Goal: Information Seeking & Learning: Learn about a topic

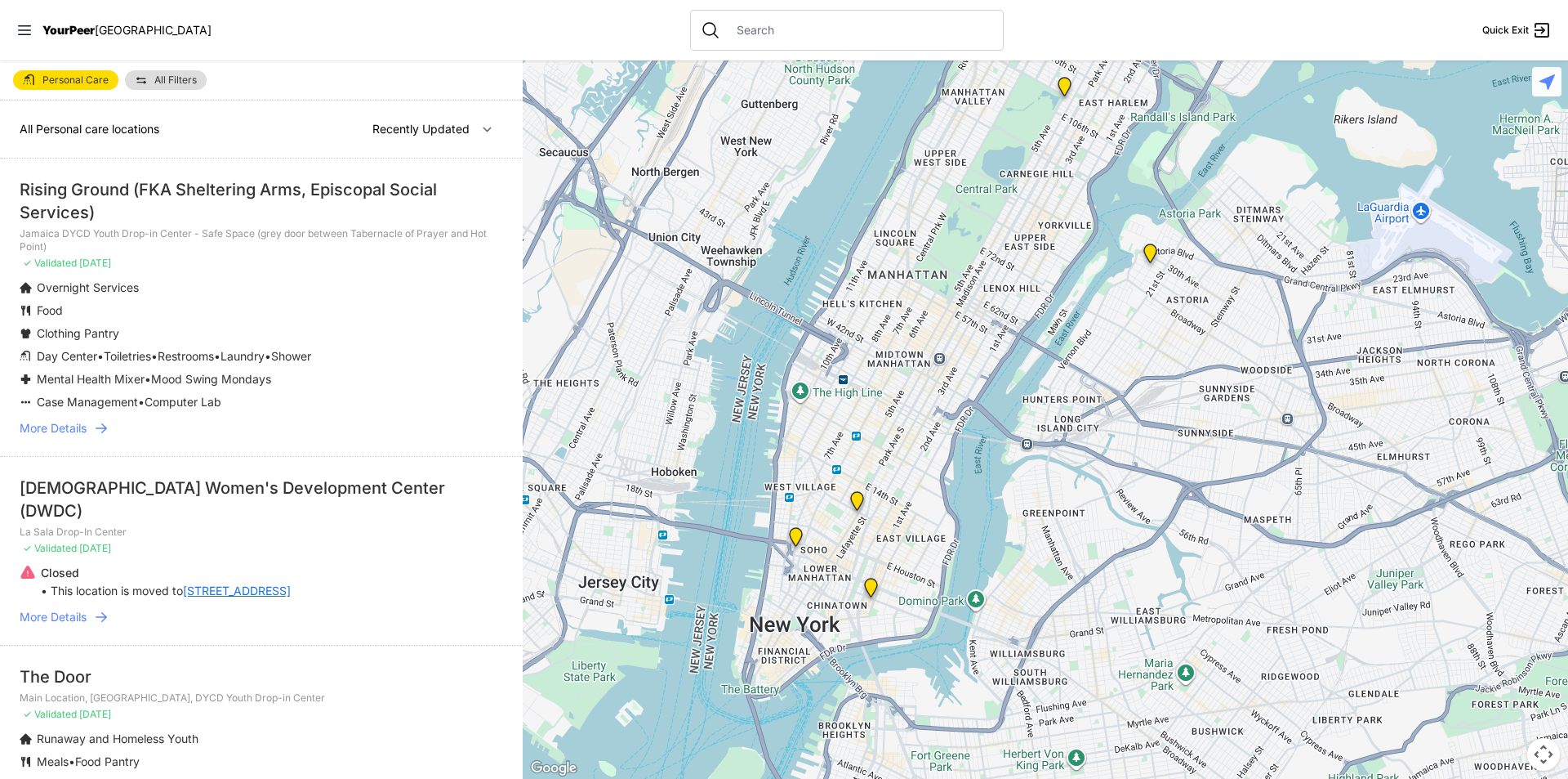
drag, startPoint x: 1014, startPoint y: 556, endPoint x: 974, endPoint y: 326, distance: 233.5
click at [974, 326] on div at bounding box center [1045, 419] width 1045 height 718
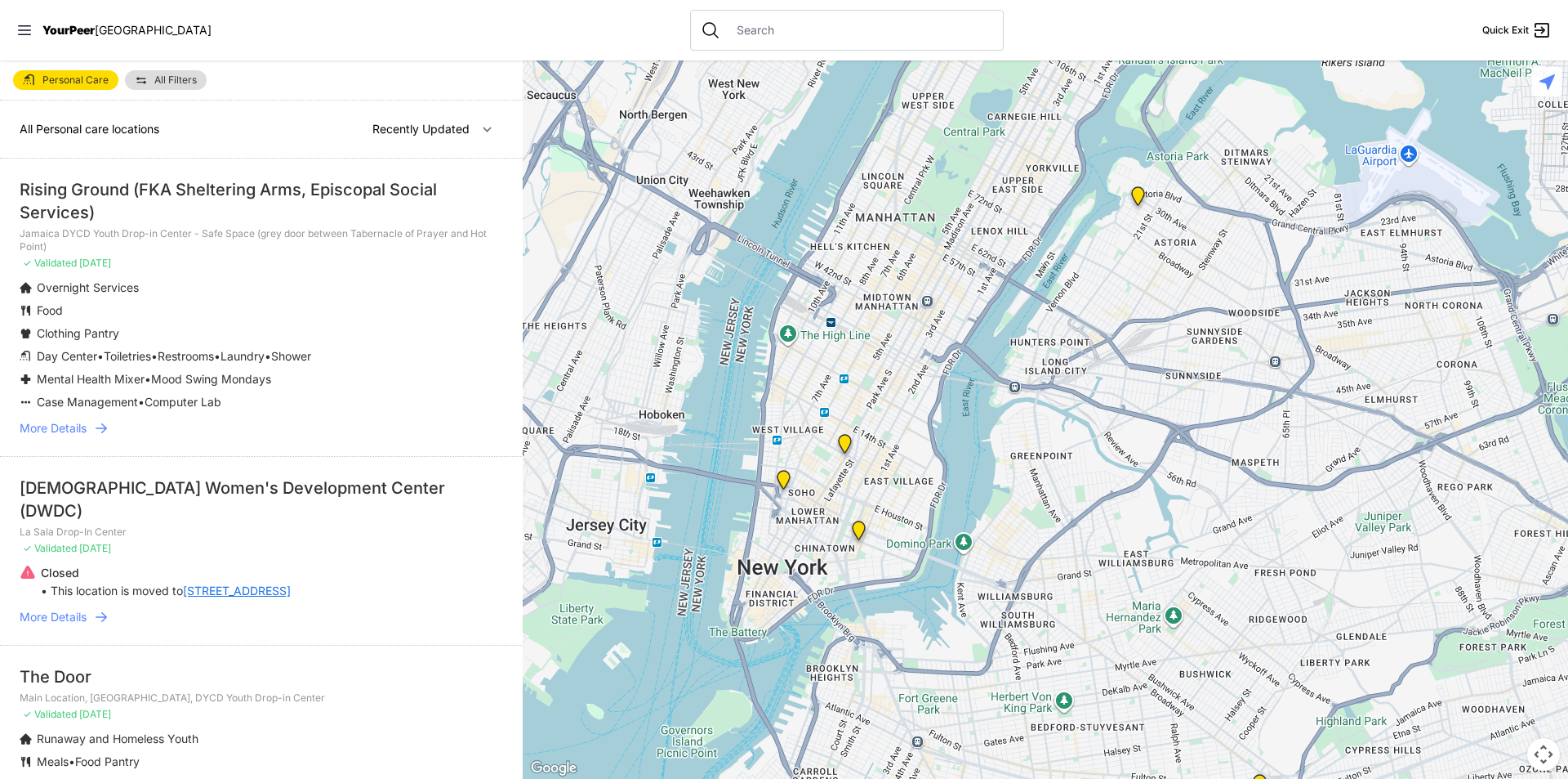
click at [785, 477] on img "Main Location, SoHo, DYCD Youth Drop-in Center" at bounding box center [784, 483] width 20 height 26
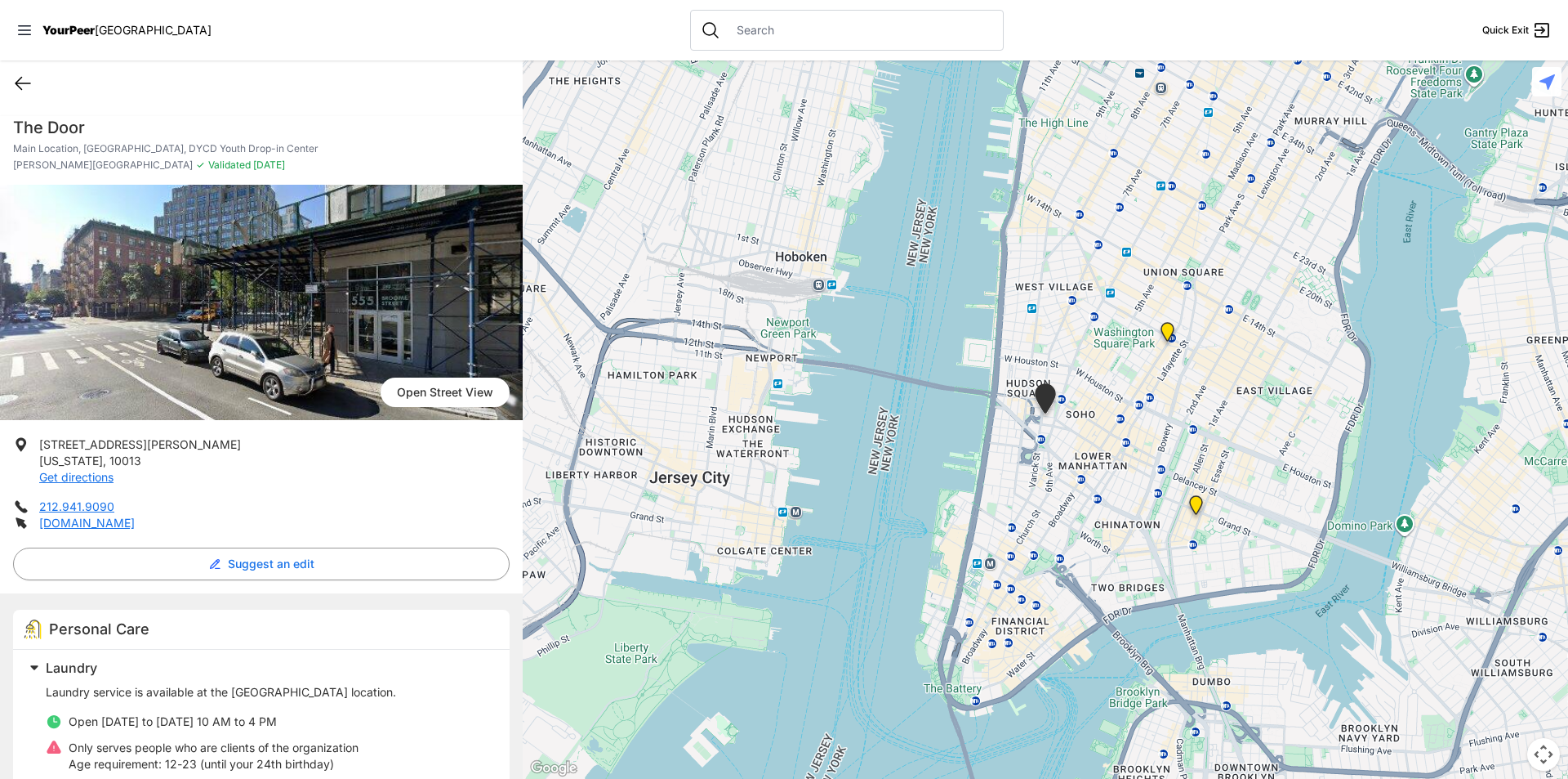
click at [15, 78] on icon at bounding box center [23, 83] width 20 height 20
select select "recentlyUpdated"
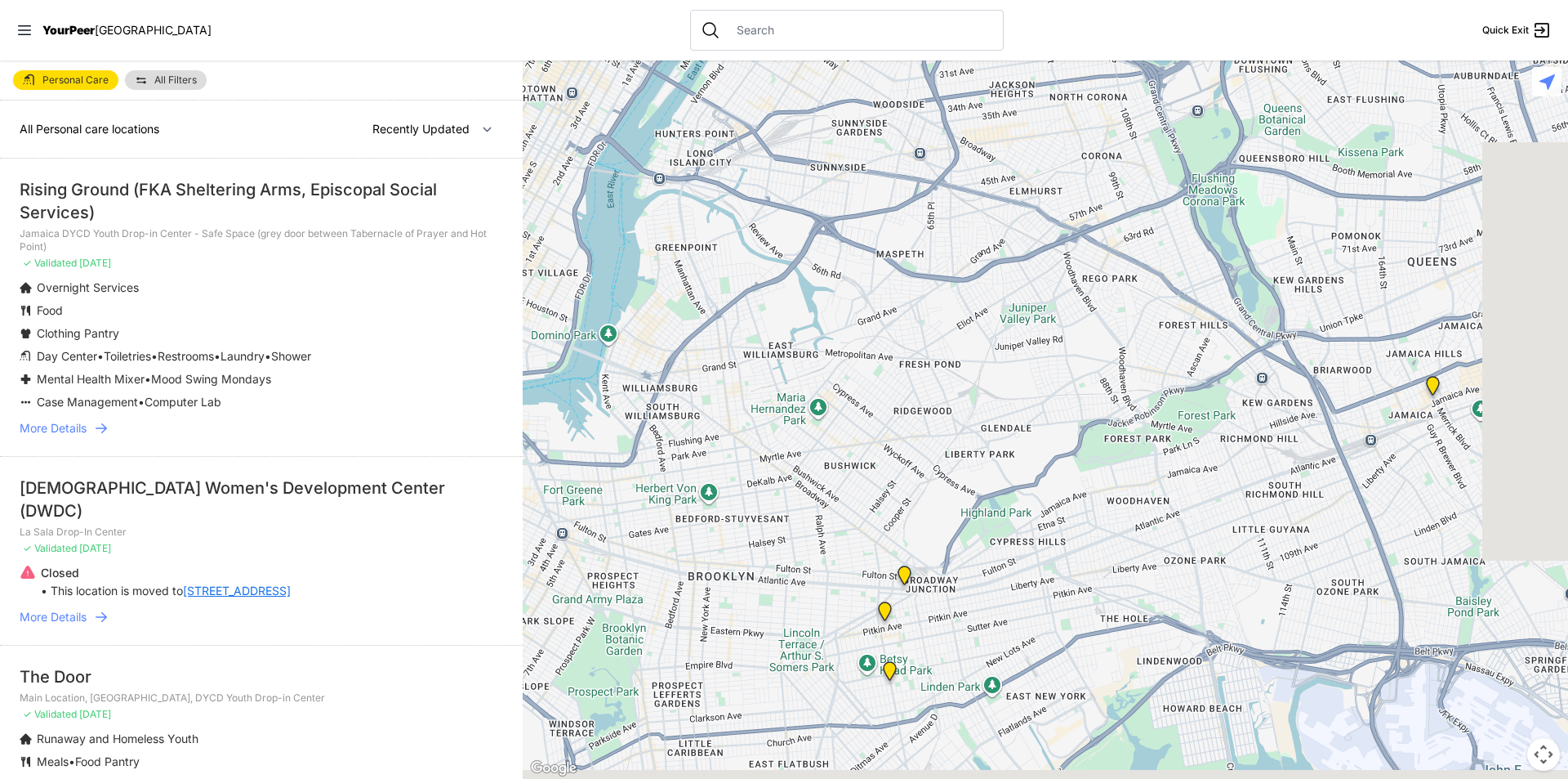
drag, startPoint x: 1089, startPoint y: 525, endPoint x: 698, endPoint y: 87, distance: 587.1
click at [697, 86] on div at bounding box center [1045, 419] width 1045 height 718
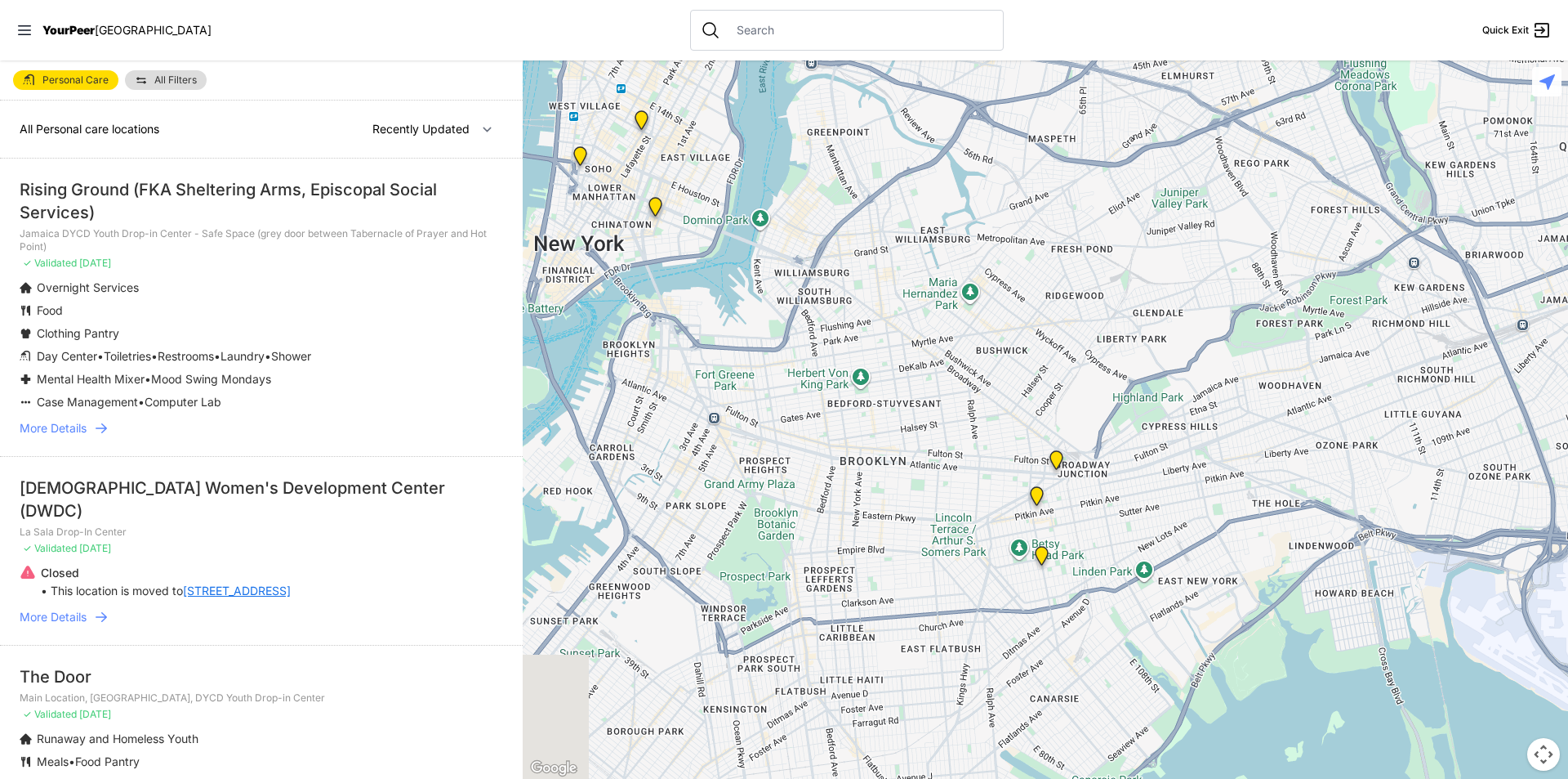
drag, startPoint x: 813, startPoint y: 329, endPoint x: 964, endPoint y: 150, distance: 234.2
click at [964, 150] on div at bounding box center [1045, 419] width 1045 height 718
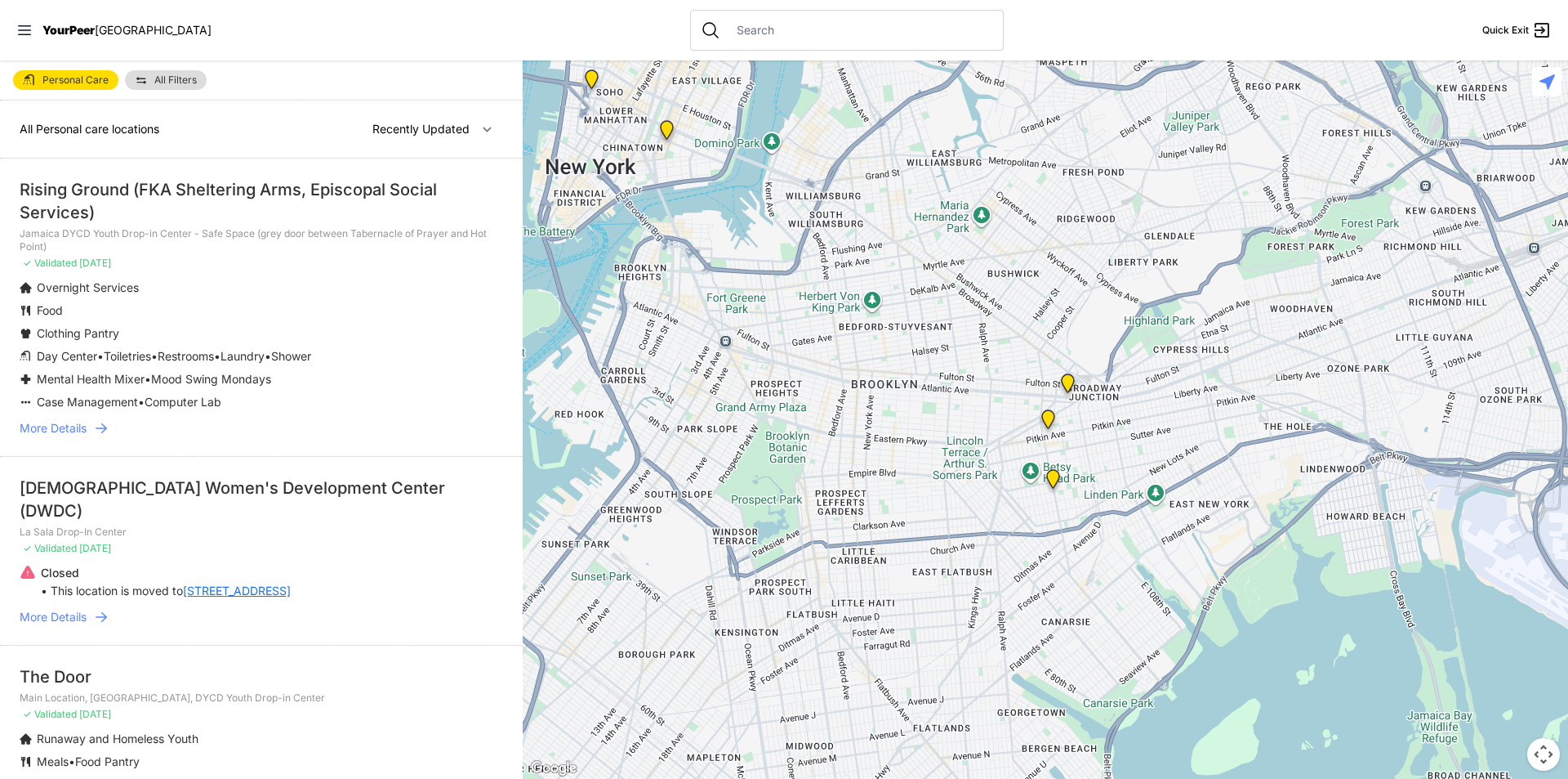
click at [1066, 377] on img "The Gathering Place Drop-in Center" at bounding box center [1067, 386] width 20 height 26
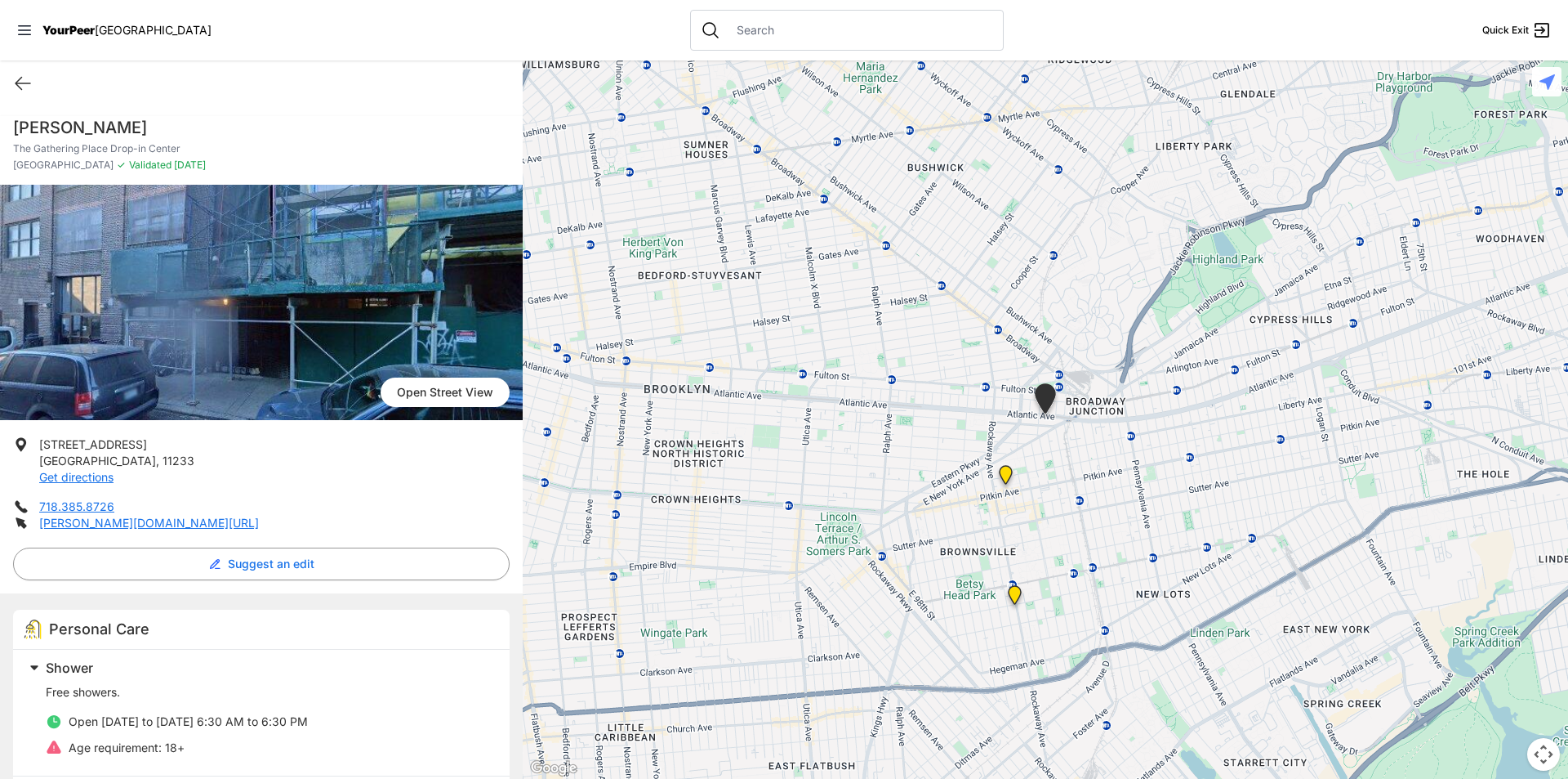
click at [1004, 480] on img "Continuous Access Adult Drop-In (CADI)" at bounding box center [1005, 477] width 20 height 26
